Goal: Information Seeking & Learning: Learn about a topic

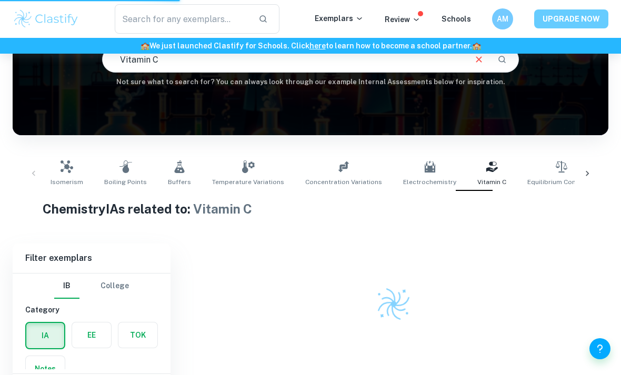
scroll to position [104, 0]
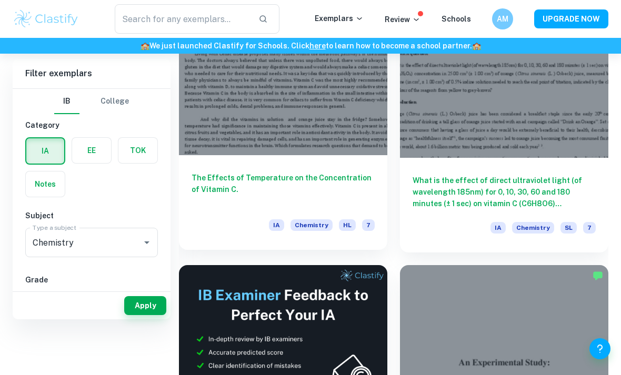
scroll to position [245, 0]
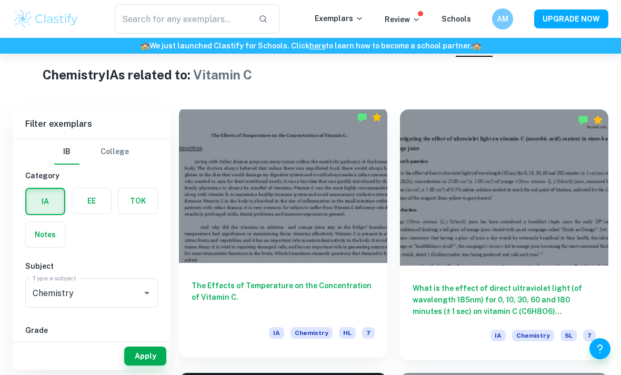
click at [281, 287] on h6 "The Effects of Temperature on the Concentration of Vitamin C." at bounding box center [283, 297] width 183 height 35
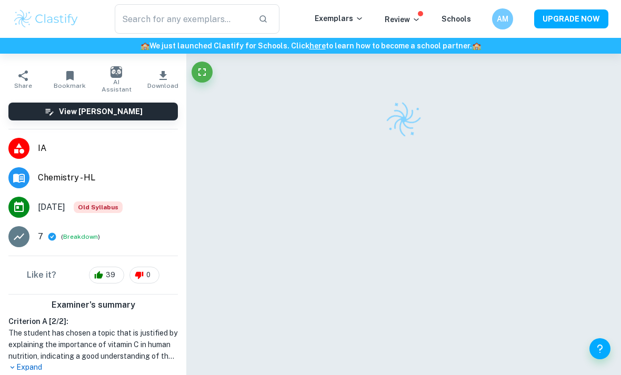
scroll to position [56, 0]
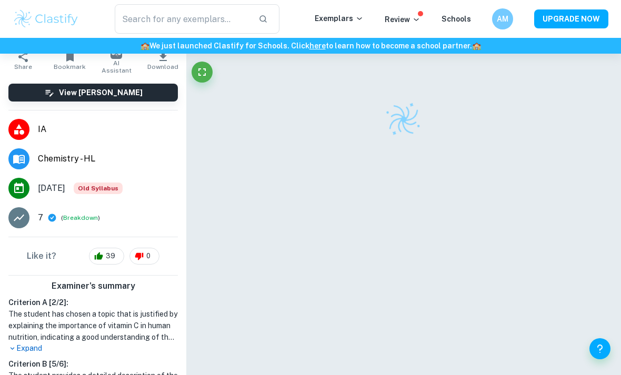
click at [33, 349] on p "Expand" at bounding box center [92, 348] width 169 height 11
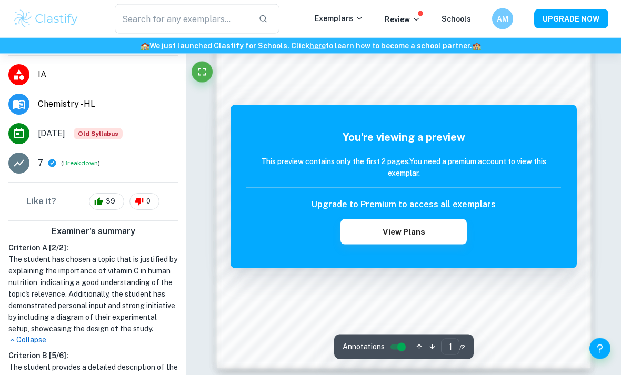
scroll to position [786, 0]
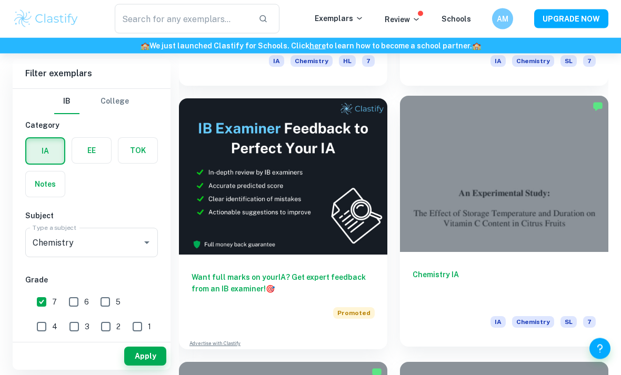
scroll to position [520, 0]
click at [463, 280] on h6 "Chemistry IA" at bounding box center [504, 286] width 183 height 35
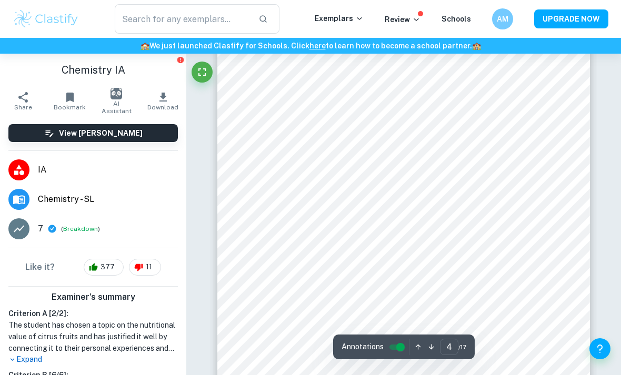
scroll to position [1891, 0]
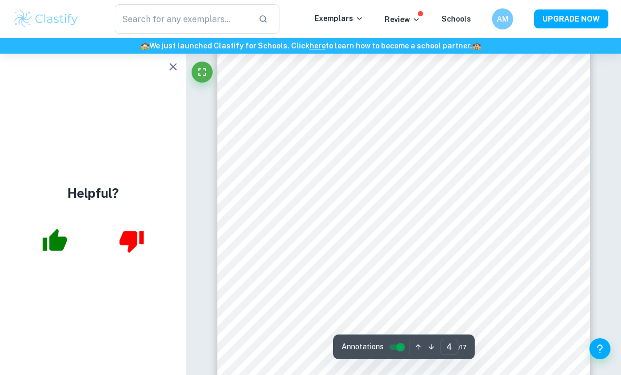
click at [174, 66] on icon "button" at bounding box center [172, 66] width 7 height 7
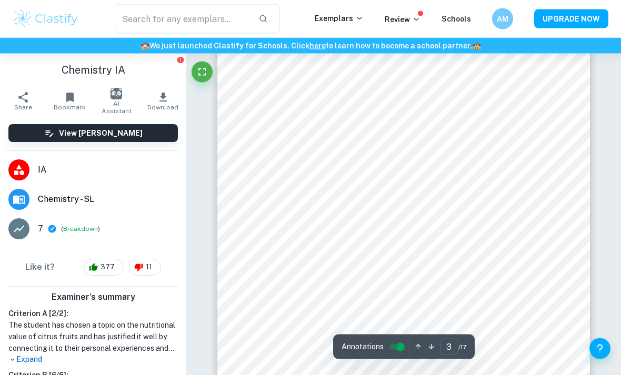
scroll to position [1272, 0]
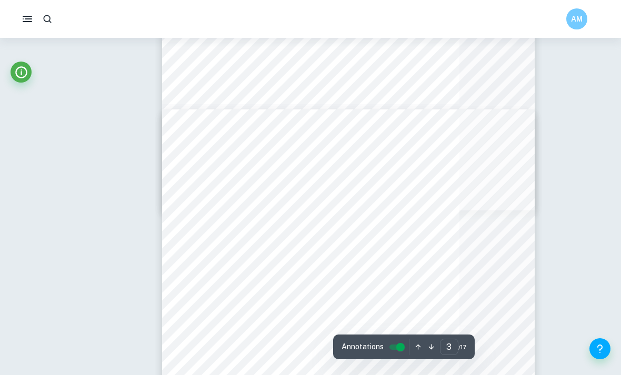
type input "4"
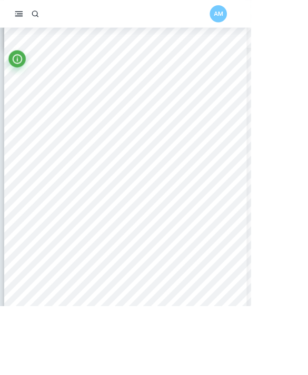
scroll to position [978, 0]
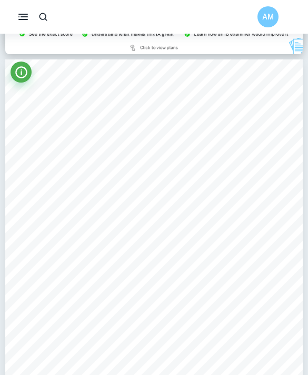
scroll to position [938, 0]
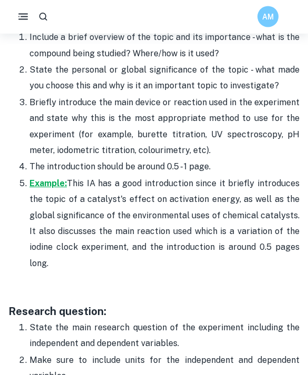
scroll to position [770, 0]
click at [52, 178] on strong "Example:" at bounding box center [47, 183] width 37 height 10
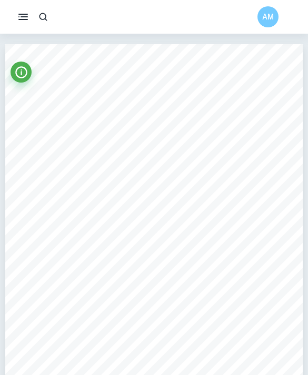
click at [127, 1] on div "AM" at bounding box center [154, 17] width 308 height 34
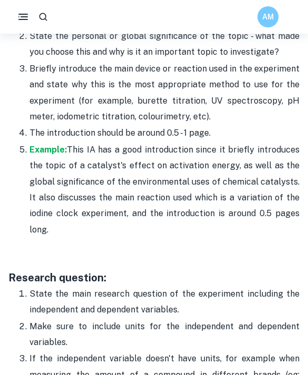
scroll to position [804, 0]
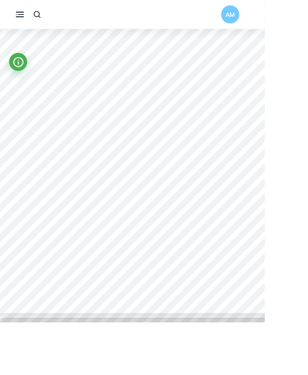
scroll to position [110, 0]
